Goal: Task Accomplishment & Management: Use online tool/utility

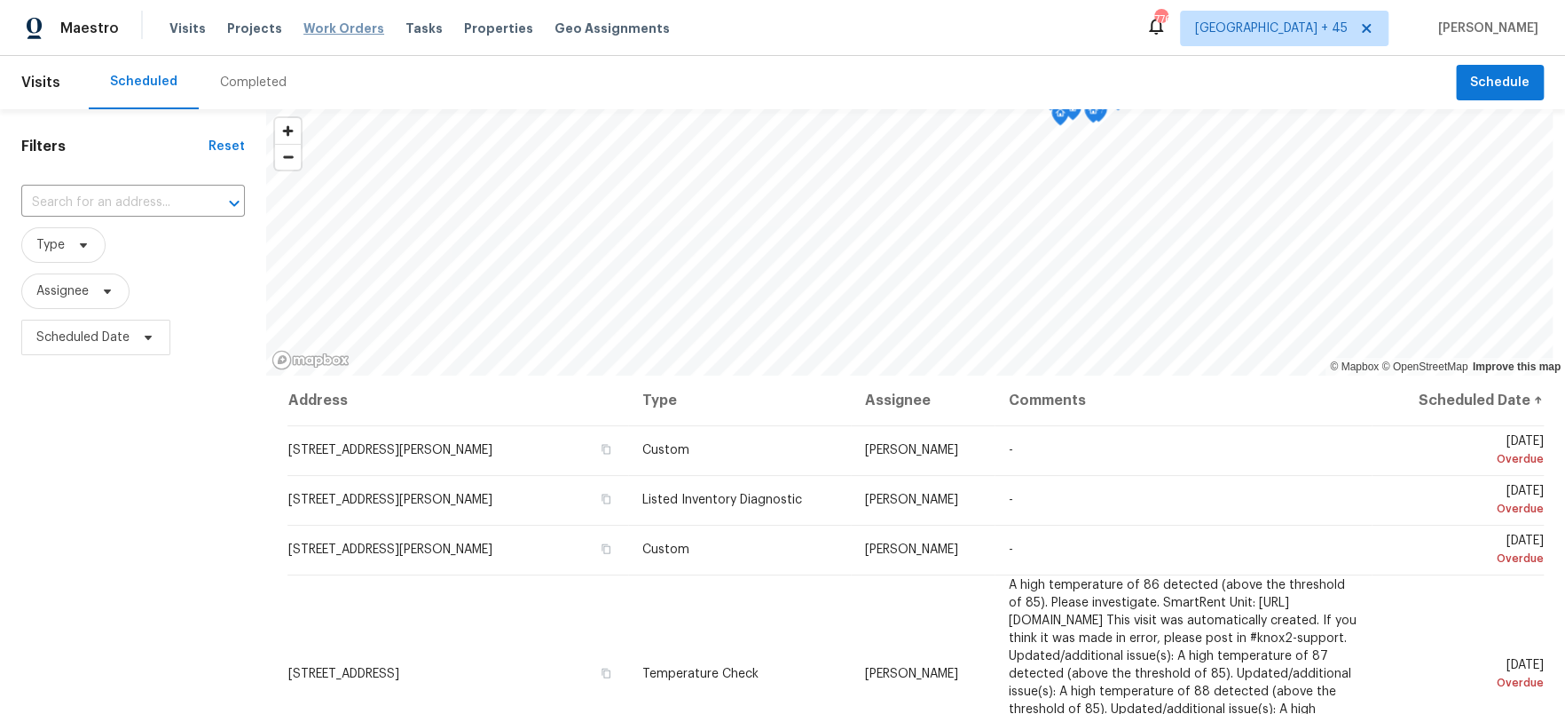
click at [358, 28] on span "Work Orders" at bounding box center [344, 29] width 81 height 18
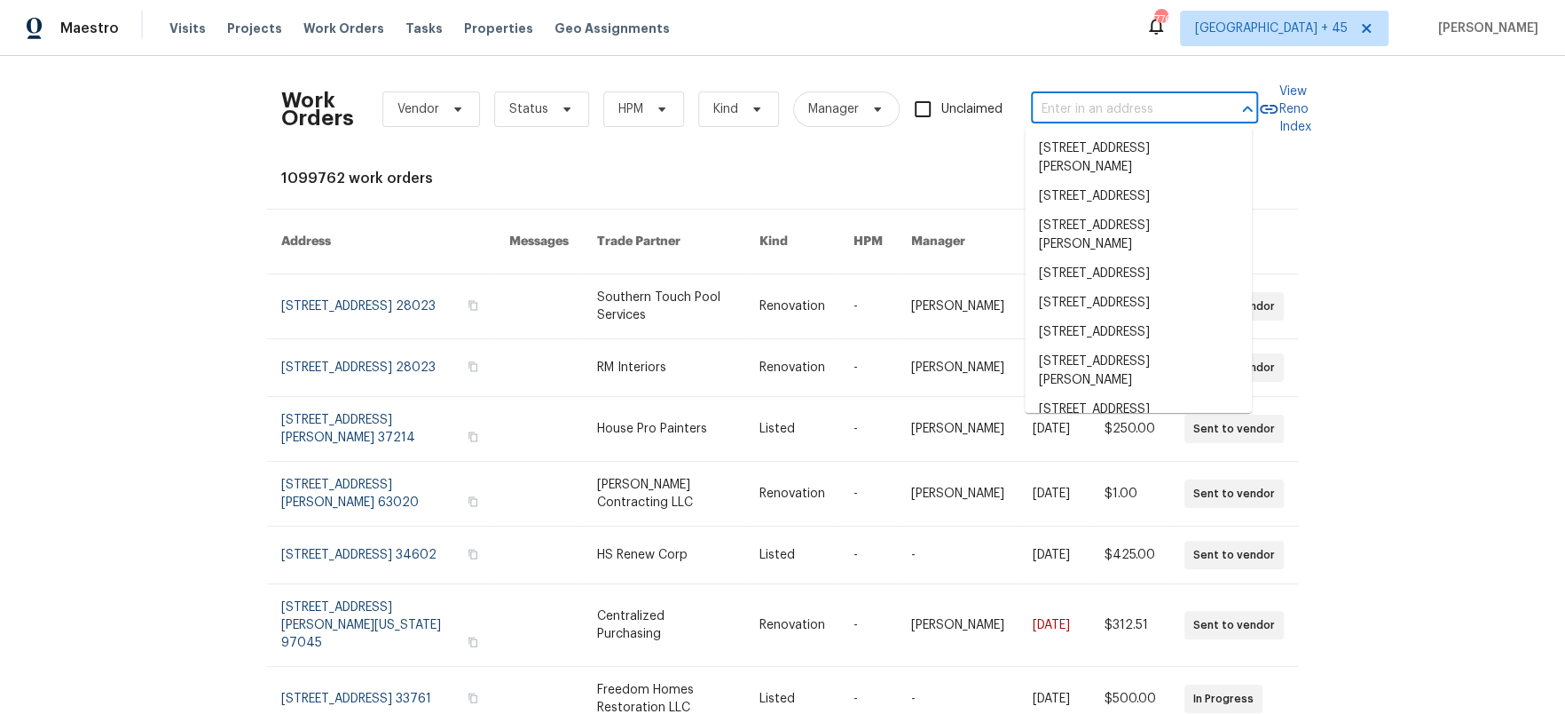
click at [1121, 103] on input "text" at bounding box center [1119, 110] width 177 height 28
paste input "[STREET_ADDRESS]"
type input "[STREET_ADDRESS]"
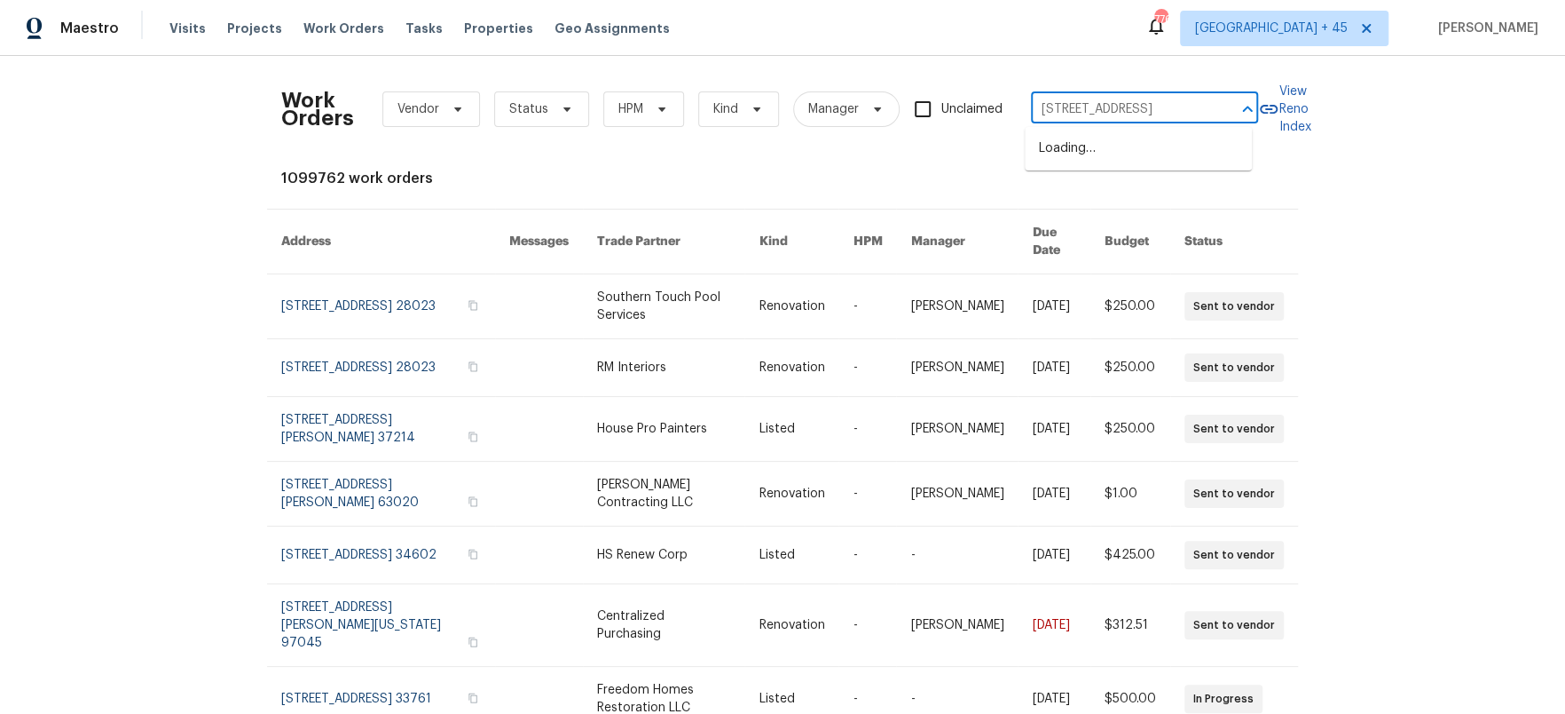
scroll to position [0, 70]
click at [1116, 159] on li "[STREET_ADDRESS]" at bounding box center [1138, 148] width 227 height 29
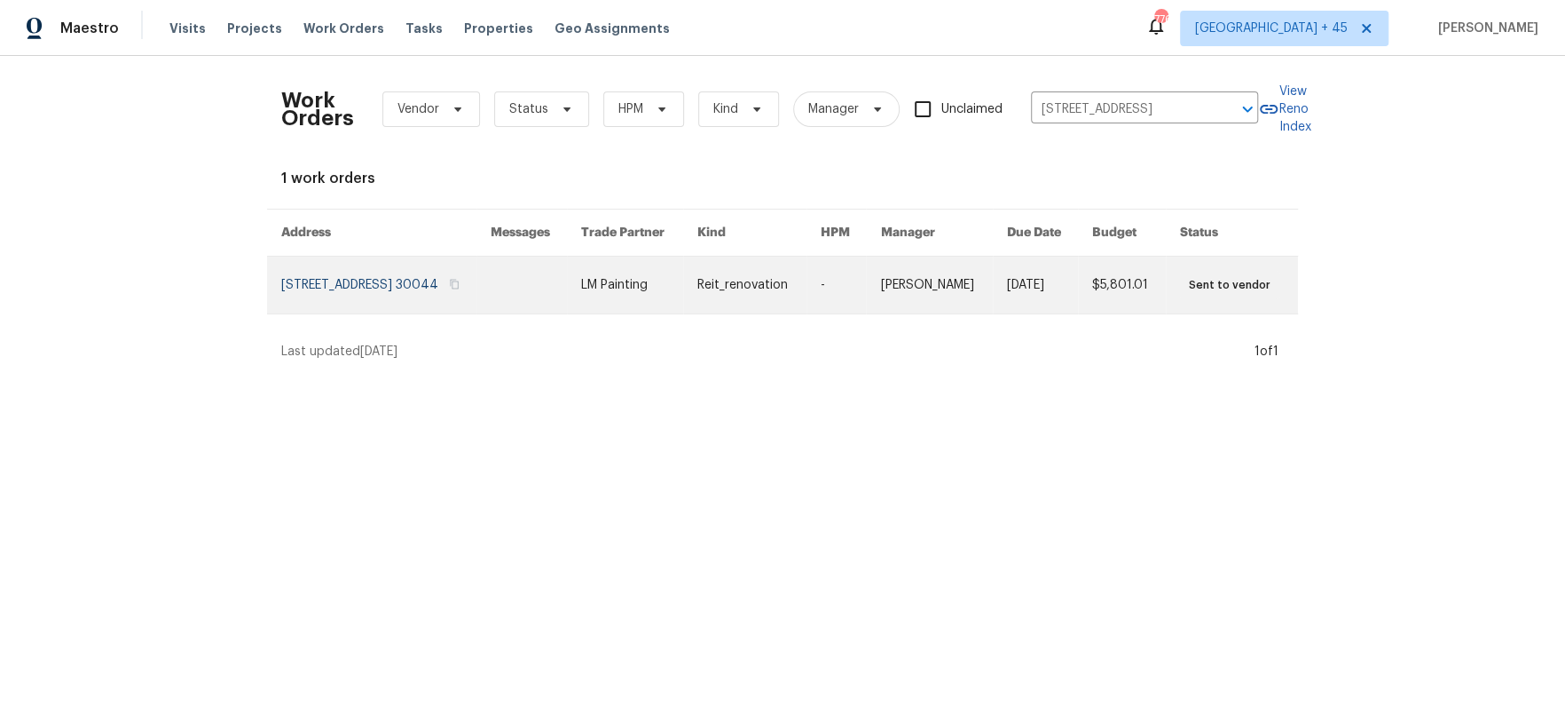
click at [582, 302] on link at bounding box center [536, 284] width 91 height 57
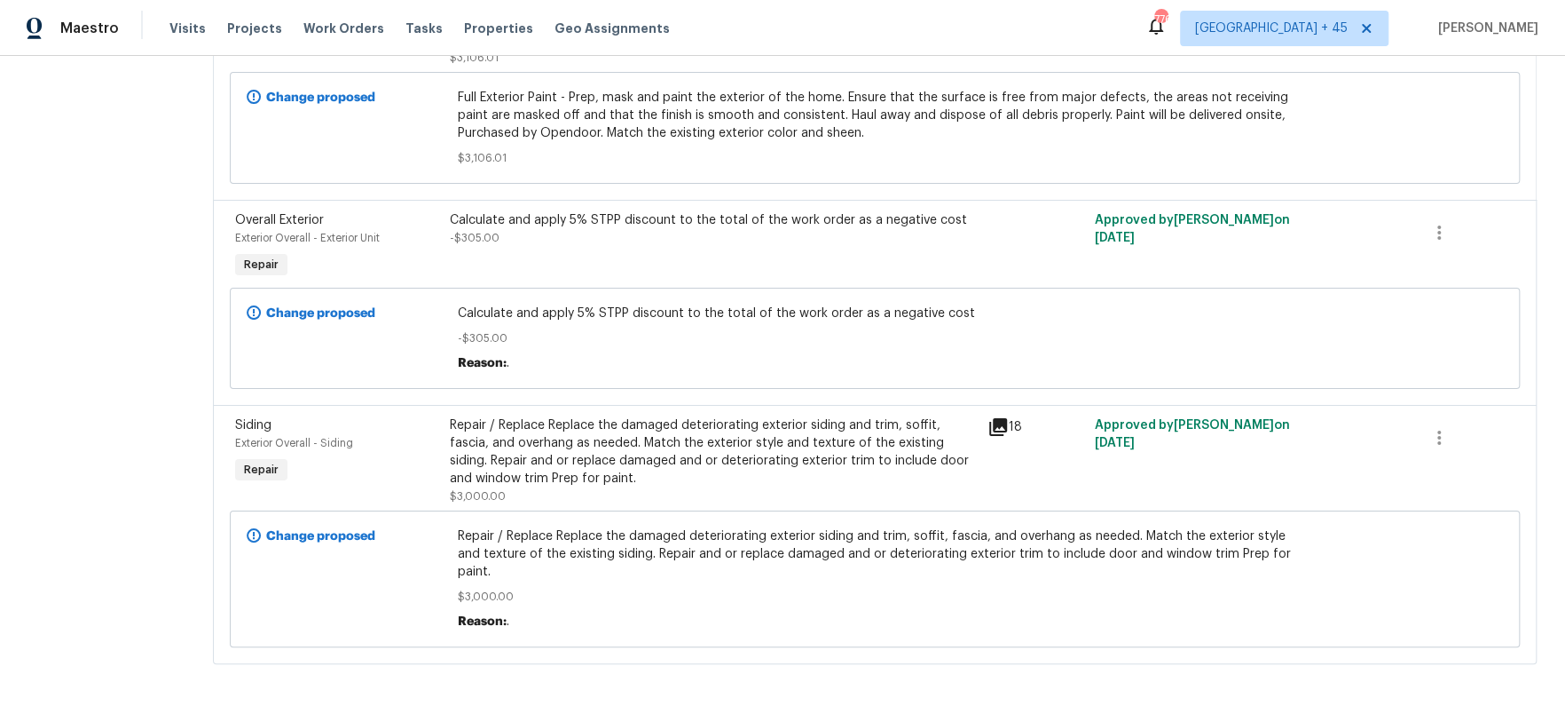
scroll to position [409, 0]
